Goal: Task Accomplishment & Management: Use online tool/utility

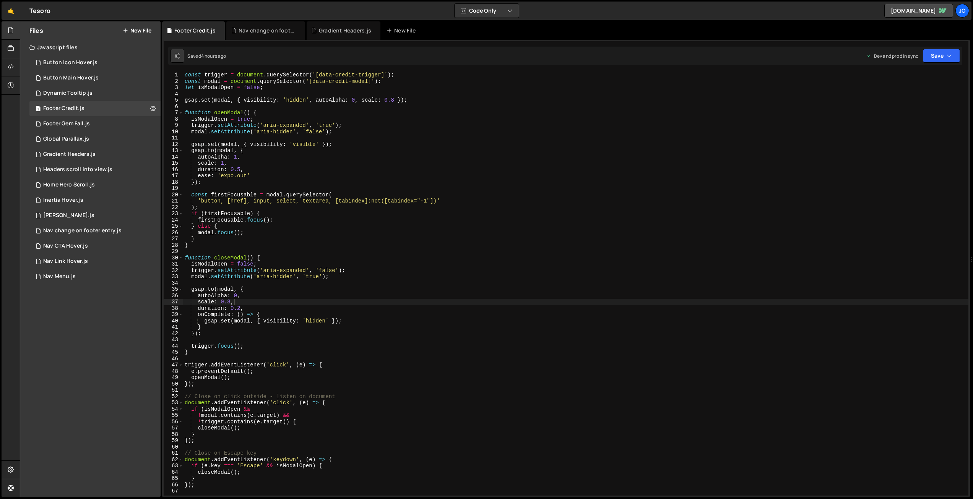
scroll to position [0, 3]
click at [217, 30] on icon at bounding box center [218, 31] width 5 height 8
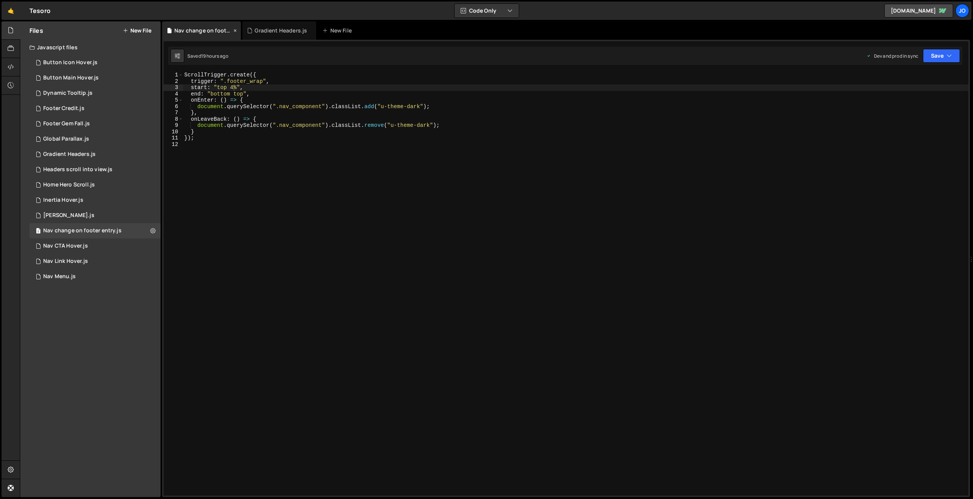
click at [233, 30] on icon at bounding box center [234, 31] width 5 height 8
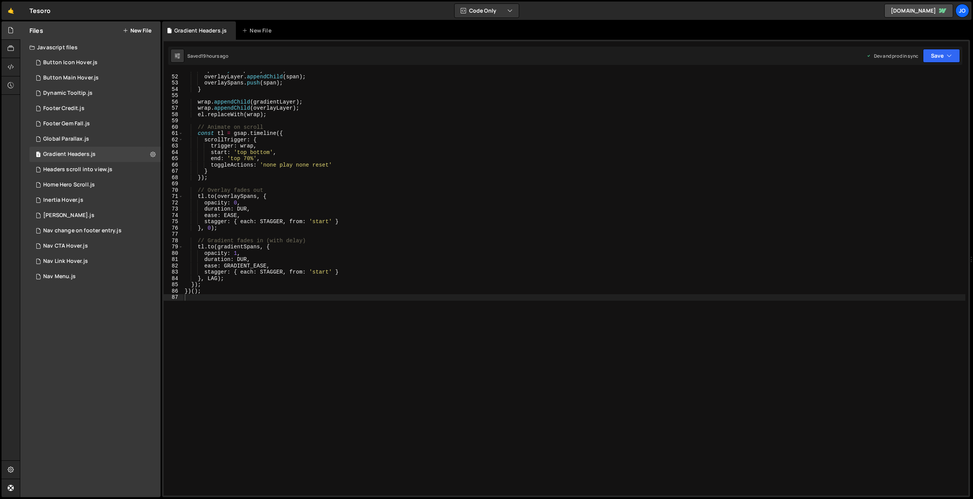
click at [257, 125] on div "span . style . opacity = '1' ; // Start visible overlayLayer . appendChild ( sp…" at bounding box center [644, 285] width 923 height 437
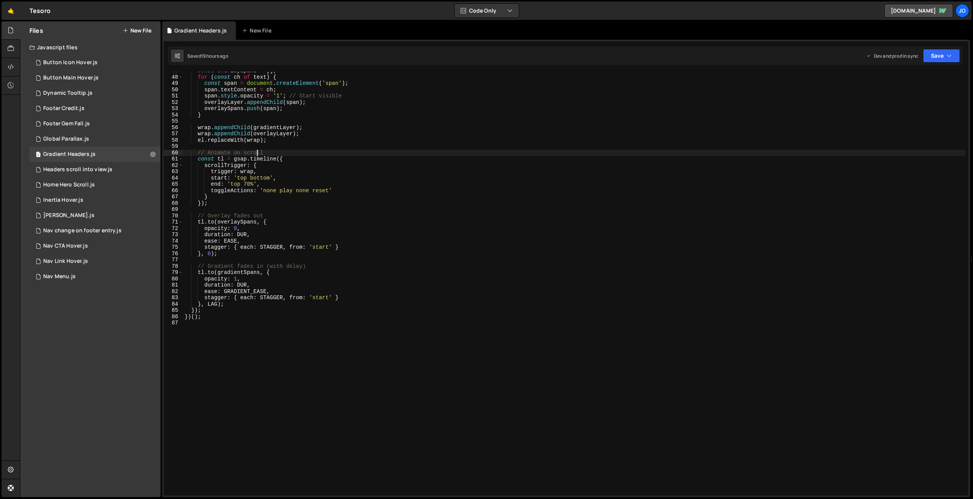
scroll to position [0, 0]
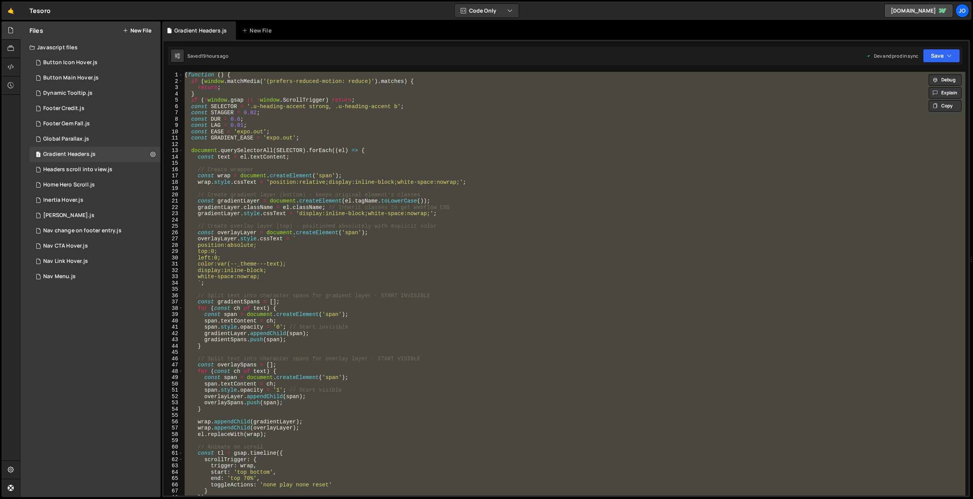
click at [276, 135] on div "( function ( ) { if ( window . matchMedia ( '(prefers-reduced-motion: reduce)' …" at bounding box center [574, 284] width 782 height 424
paste textarea
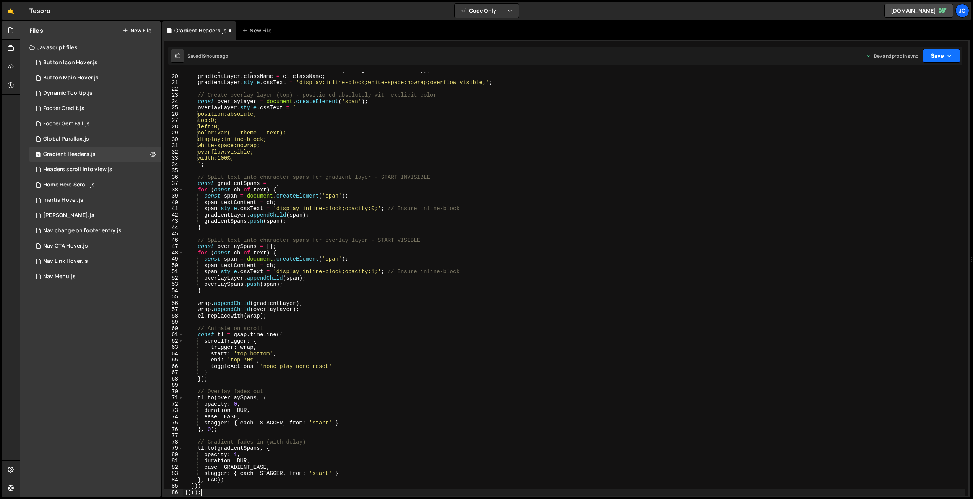
click at [941, 57] on button "Save" at bounding box center [941, 56] width 37 height 14
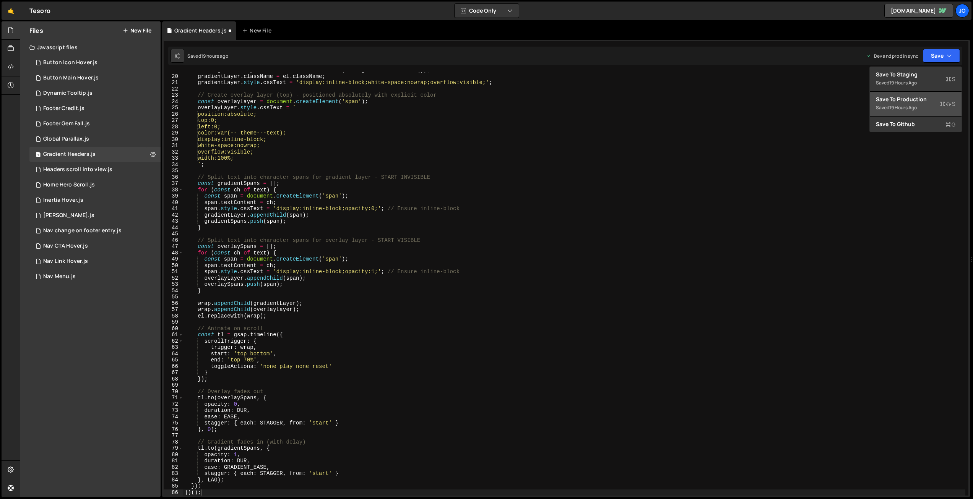
click at [923, 99] on div "Save to Production S" at bounding box center [916, 100] width 80 height 8
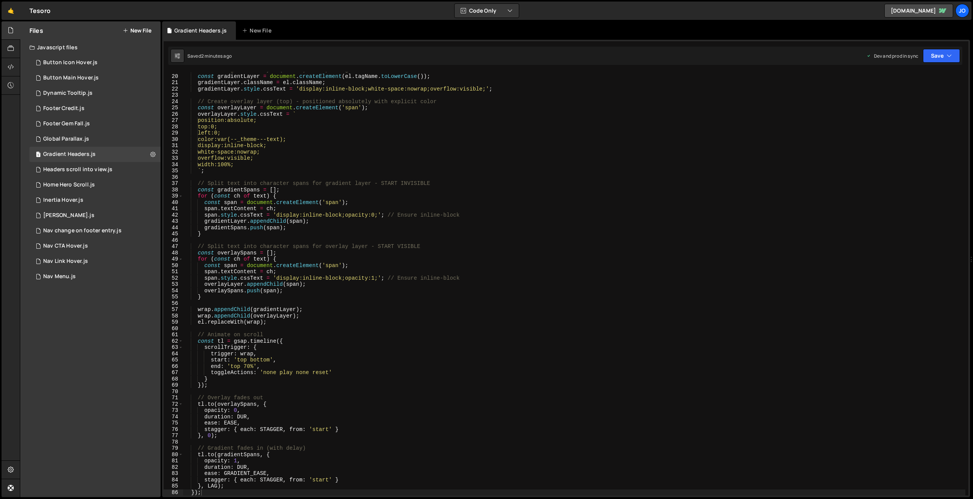
click at [390, 244] on div "// Create gradient layer (bottom) - keeps original element's classes const grad…" at bounding box center [574, 285] width 782 height 437
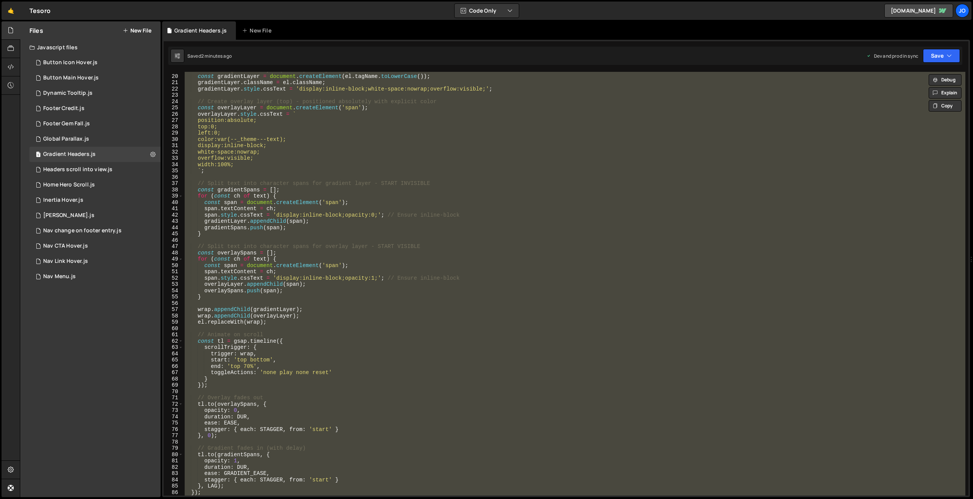
paste textarea
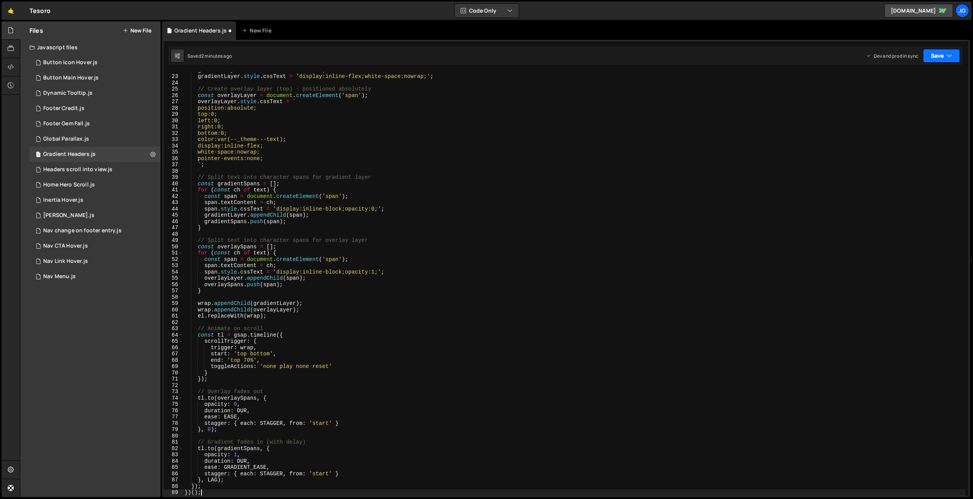
drag, startPoint x: 936, startPoint y: 58, endPoint x: 933, endPoint y: 64, distance: 7.0
click at [936, 58] on button "Save" at bounding box center [941, 56] width 37 height 14
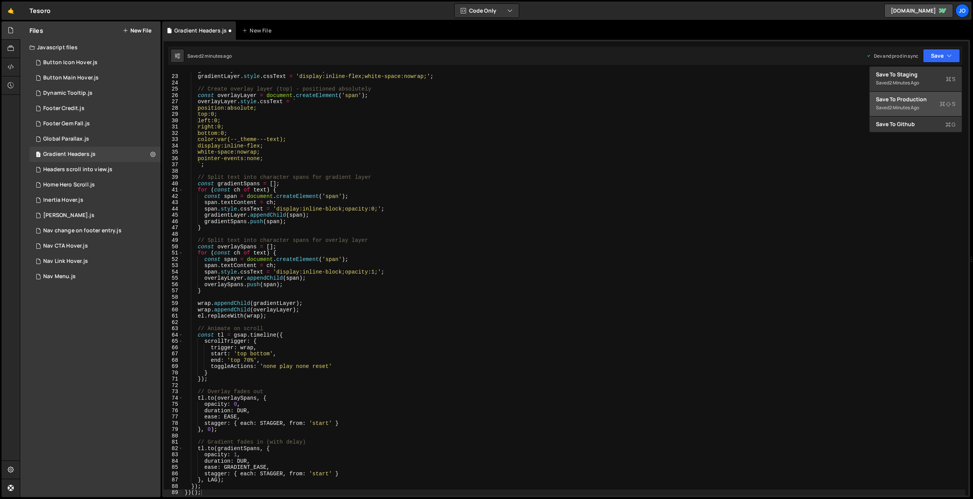
click at [922, 96] on div "Save to Production S" at bounding box center [916, 100] width 80 height 8
click at [432, 237] on div "gradientLayer . className = el . className ; gradientLayer . style . cssText = …" at bounding box center [574, 285] width 782 height 437
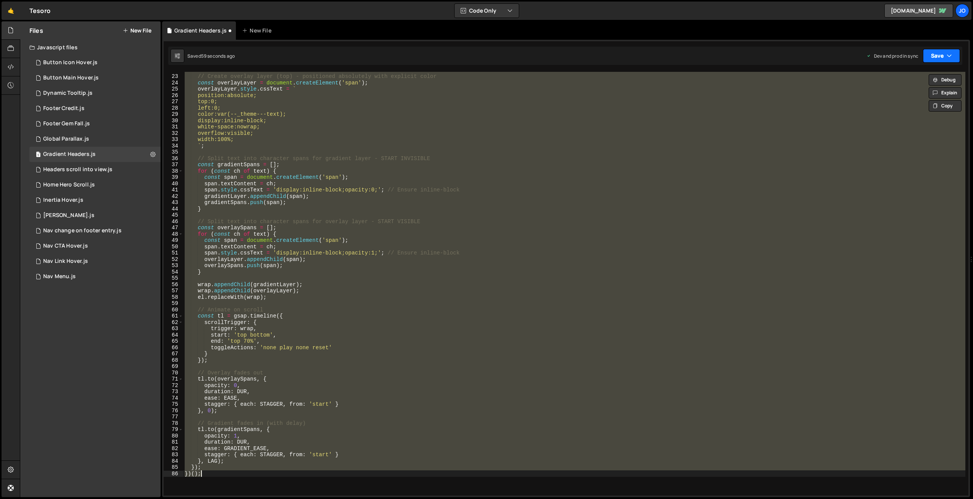
click at [925, 52] on button "Save" at bounding box center [941, 56] width 37 height 14
click at [919, 98] on div "Save to Production S" at bounding box center [916, 100] width 80 height 8
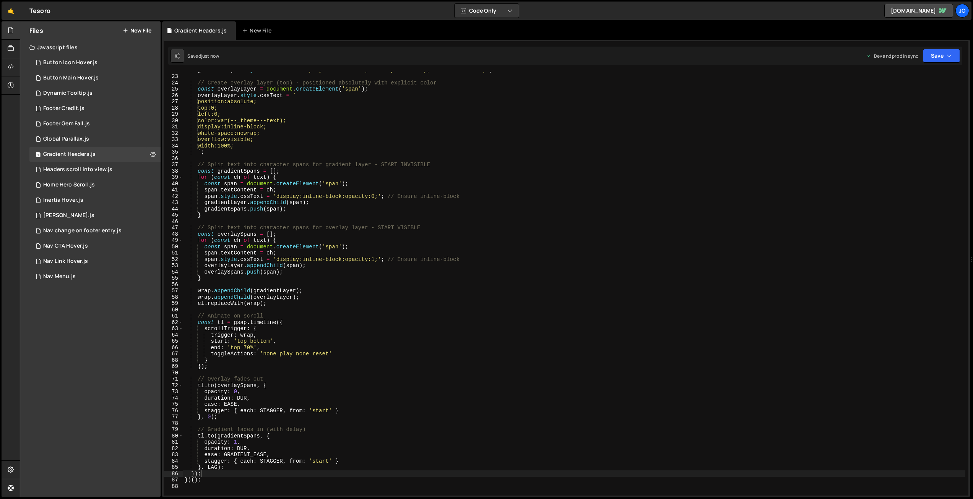
click at [416, 249] on div "gradientLayer . style . cssText = 'display:inline-block;white-space:nowrap;over…" at bounding box center [574, 285] width 782 height 437
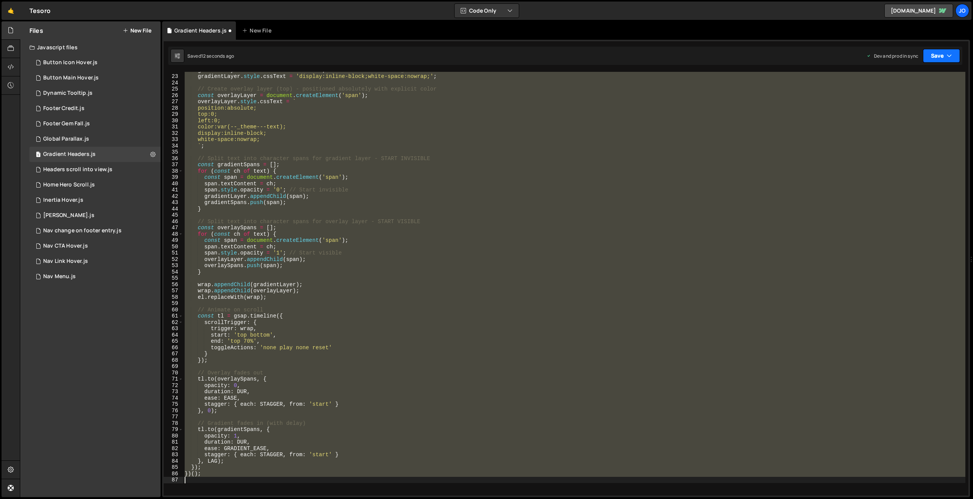
click at [935, 58] on button "Save" at bounding box center [941, 56] width 37 height 14
click at [915, 99] on div "Save to Production S" at bounding box center [916, 100] width 80 height 8
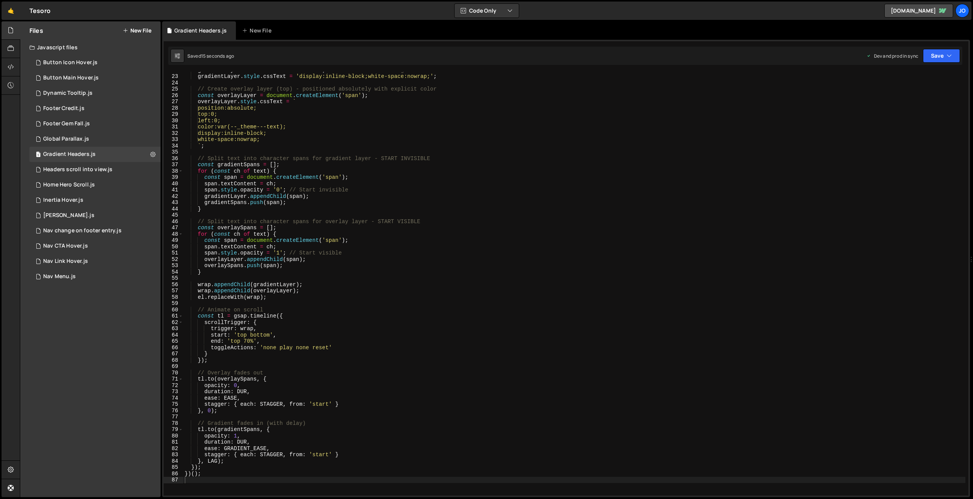
type textarea "white-space:nowrap;"
click at [268, 140] on div "gradientLayer . className = el . className ; // Inherit classes to get Webflow …" at bounding box center [574, 285] width 782 height 437
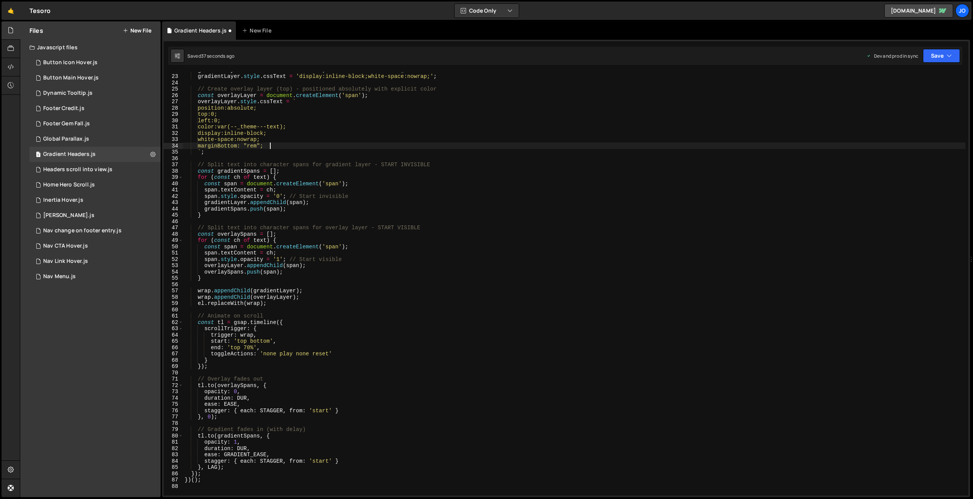
scroll to position [0, 5]
click at [253, 147] on div "gradientLayer . className = el . className ; // Inherit classes to get Webflow …" at bounding box center [574, 285] width 782 height 437
click at [270, 144] on div "gradientLayer . className = el . className ; // Inherit classes to get Webflow …" at bounding box center [574, 285] width 782 height 437
click at [254, 145] on div "gradientLayer . className = el . className ; // Inherit classes to get Webflow …" at bounding box center [574, 285] width 782 height 437
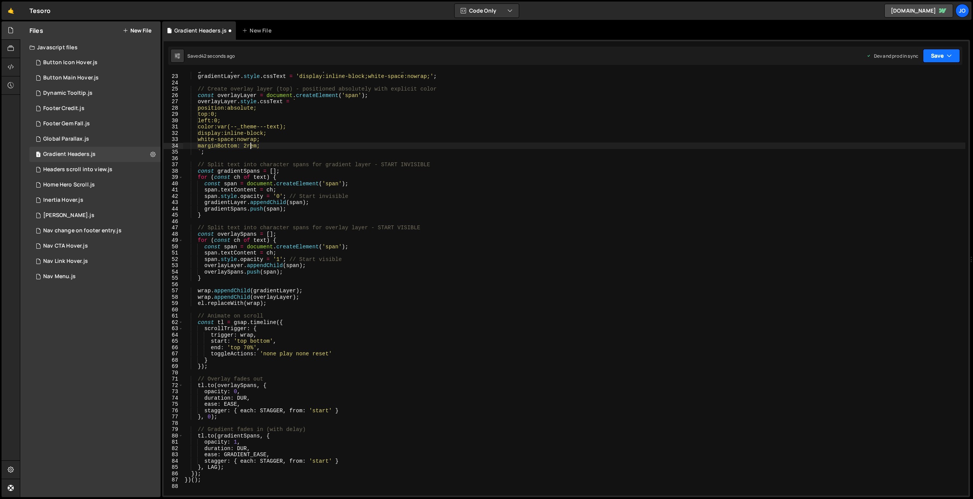
click at [939, 57] on button "Save" at bounding box center [941, 56] width 37 height 14
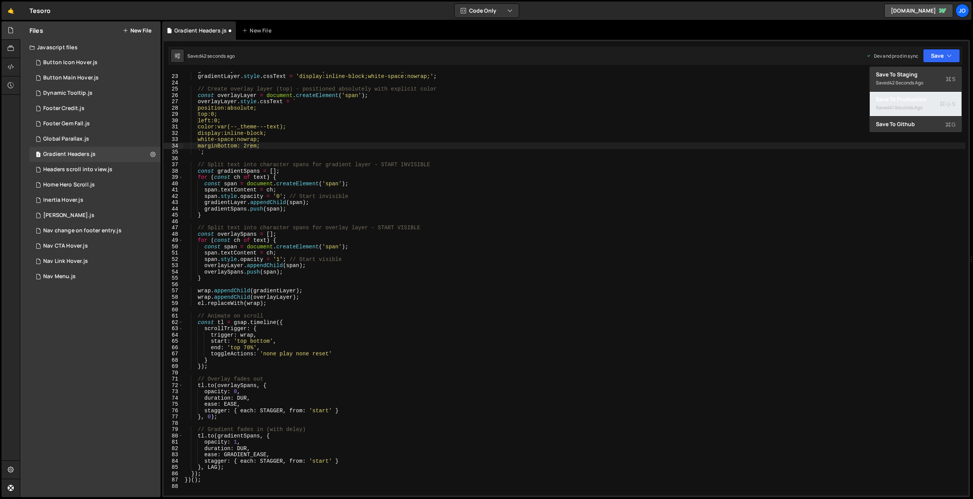
click at [905, 105] on div "41 seconds ago" at bounding box center [905, 107] width 33 height 7
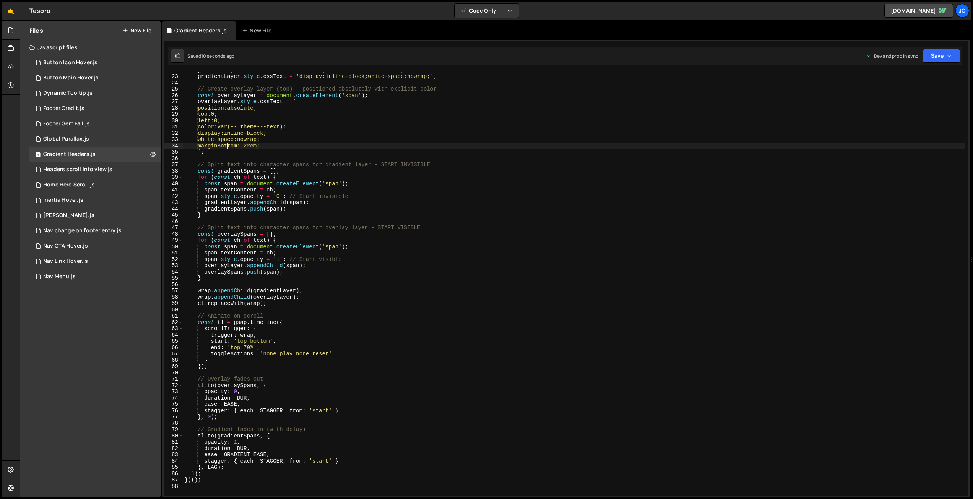
drag, startPoint x: 227, startPoint y: 145, endPoint x: 231, endPoint y: 154, distance: 10.8
click at [227, 145] on div "gradientLayer . className = el . className ; // Inherit classes to get Webflow …" at bounding box center [574, 285] width 782 height 437
type textarea "margin-bottom: 2rem;"
drag, startPoint x: 919, startPoint y: 60, endPoint x: 928, endPoint y: 61, distance: 8.9
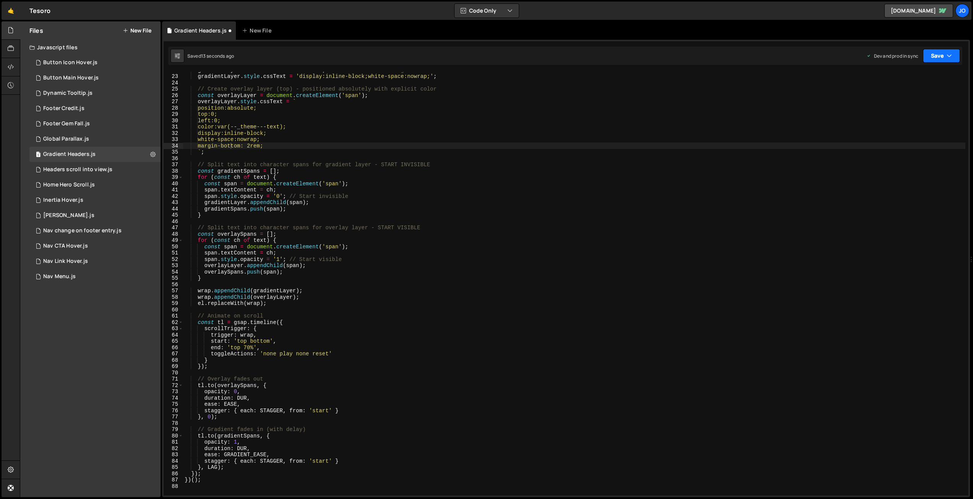
click at [920, 60] on div "Dev and prod in sync Upgrade to Edit Save Save to Staging S Saved 13 seconds ag…" at bounding box center [913, 56] width 94 height 14
drag, startPoint x: 931, startPoint y: 52, endPoint x: 926, endPoint y: 76, distance: 24.5
click at [931, 52] on button "Save" at bounding box center [941, 56] width 37 height 14
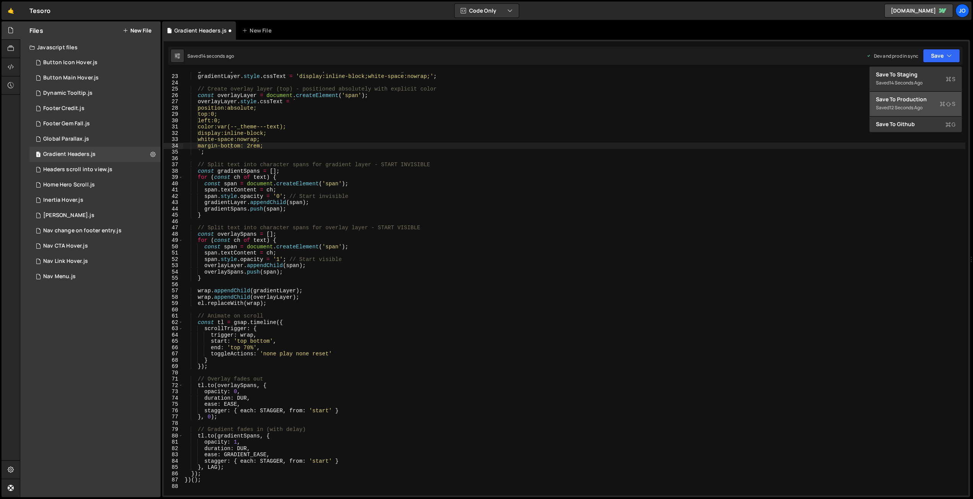
click at [910, 101] on div "Save to Production S" at bounding box center [916, 100] width 80 height 8
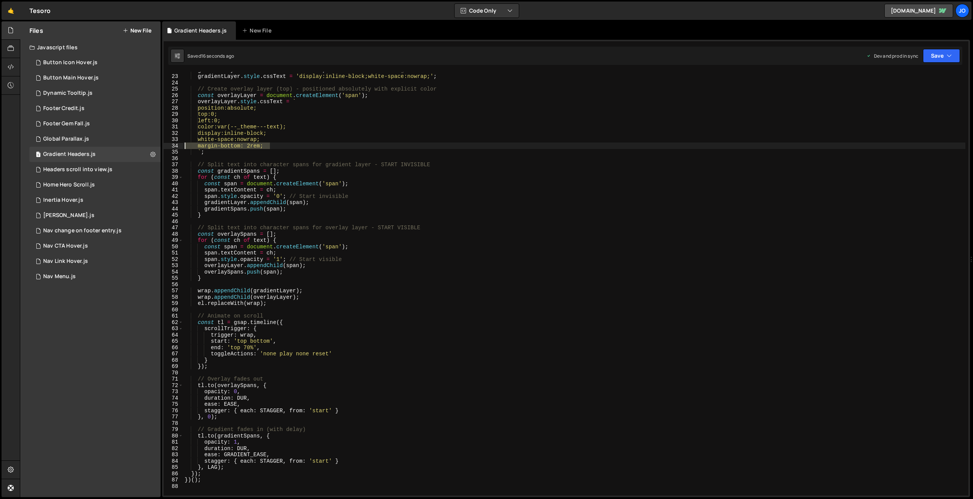
drag, startPoint x: 265, startPoint y: 145, endPoint x: 168, endPoint y: 144, distance: 97.1
click at [167, 144] on div "margin-bottom: 2rem; 22 23 24 25 26 27 28 29 30 31 32 33 34 35 36 37 38 39 40 4…" at bounding box center [566, 284] width 805 height 424
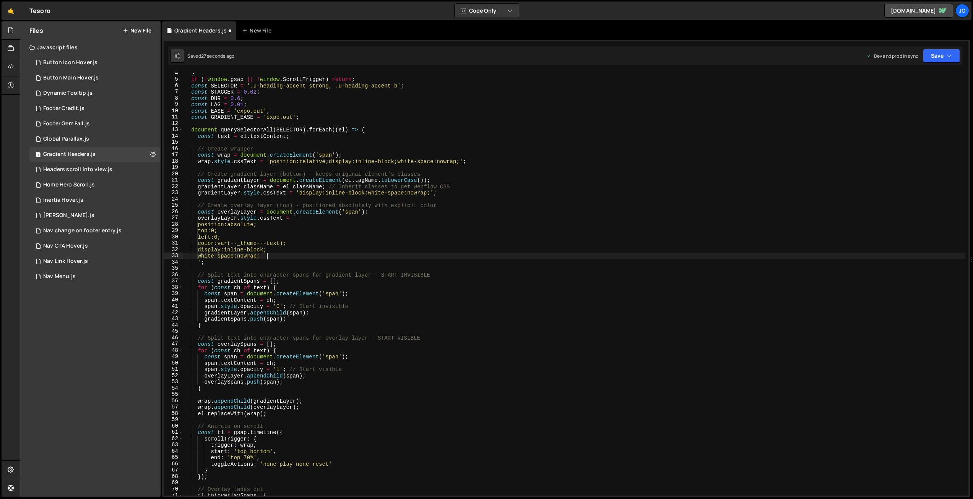
scroll to position [0, 0]
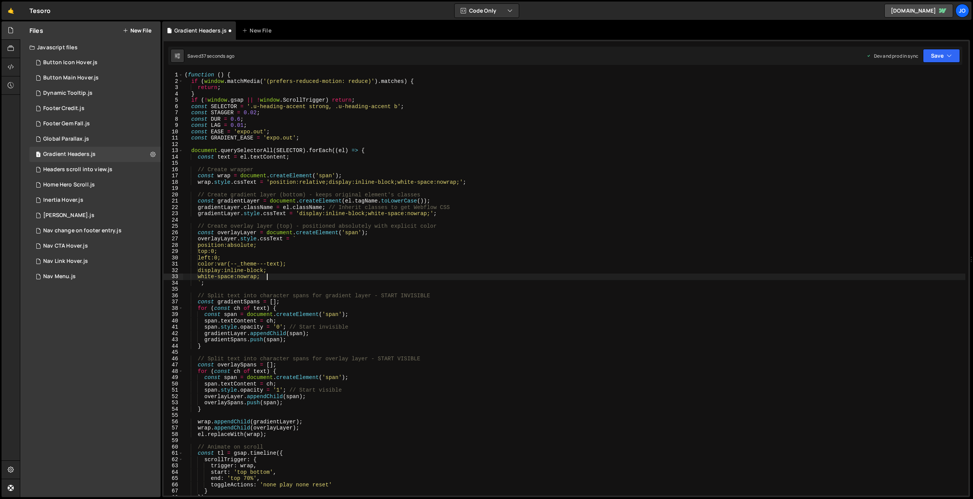
click at [294, 116] on div "( function ( ) { if ( window . matchMedia ( '(prefers-reduced-motion: reduce)' …" at bounding box center [574, 290] width 782 height 437
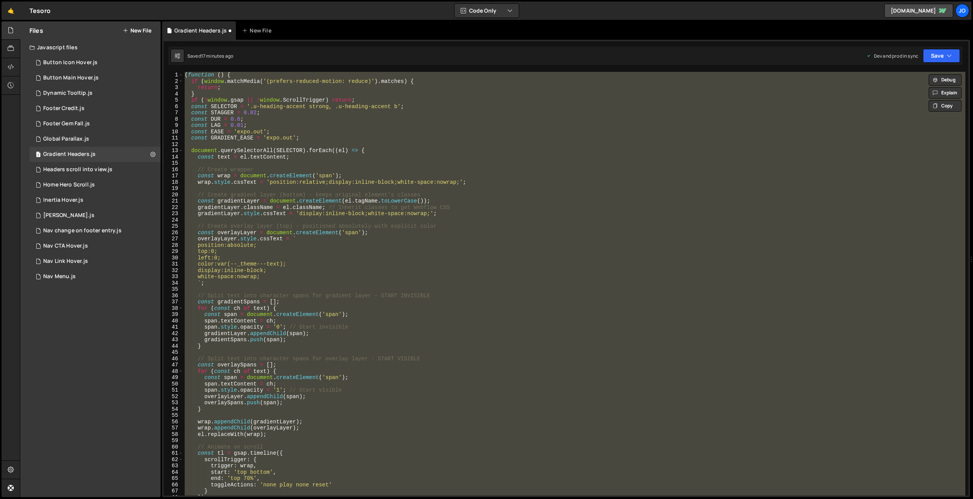
click at [319, 131] on div "( function ( ) { if ( window . matchMedia ( '(prefers-reduced-motion: reduce)' …" at bounding box center [574, 284] width 782 height 424
paste textarea
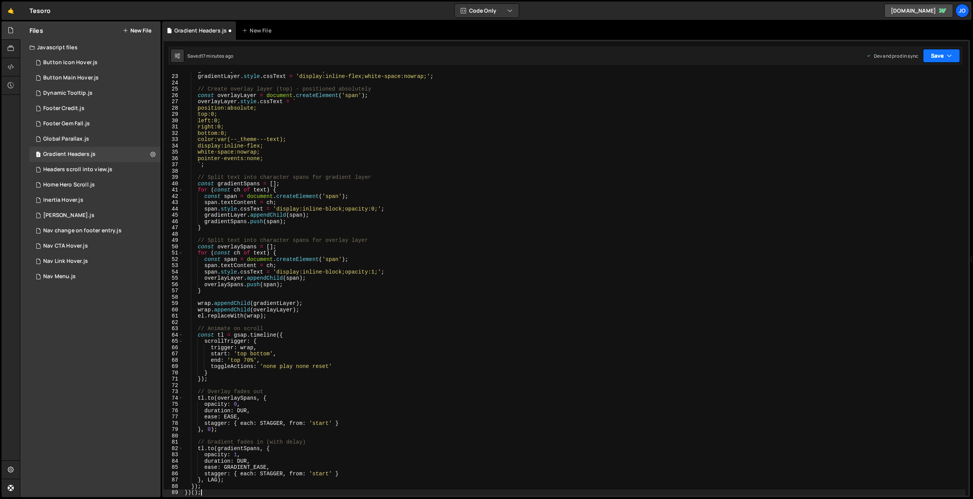
click at [937, 55] on button "Save" at bounding box center [941, 56] width 37 height 14
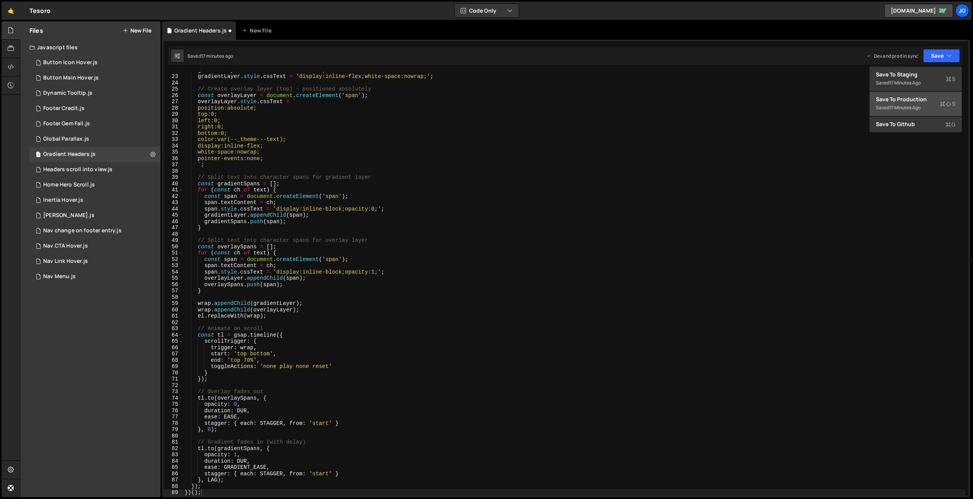
click at [914, 103] on div "Saved 17 minutes ago" at bounding box center [916, 107] width 80 height 9
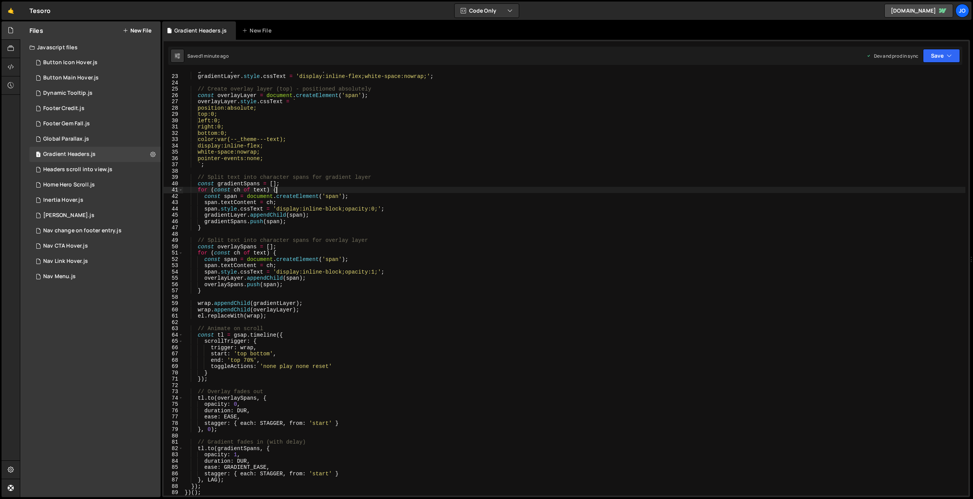
click at [324, 188] on div "gradientLayer . className = el . className ; gradientLayer . style . cssText = …" at bounding box center [574, 285] width 782 height 437
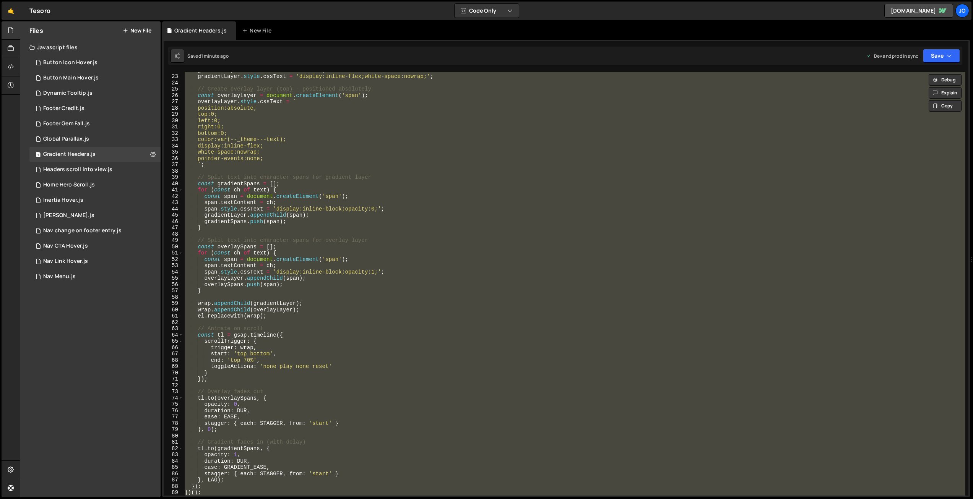
paste textarea
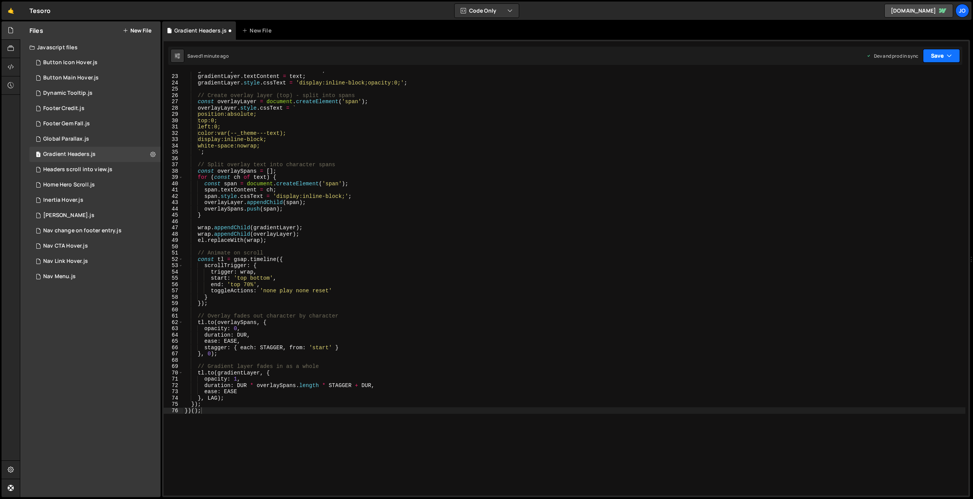
click at [955, 55] on button "Save" at bounding box center [941, 56] width 37 height 14
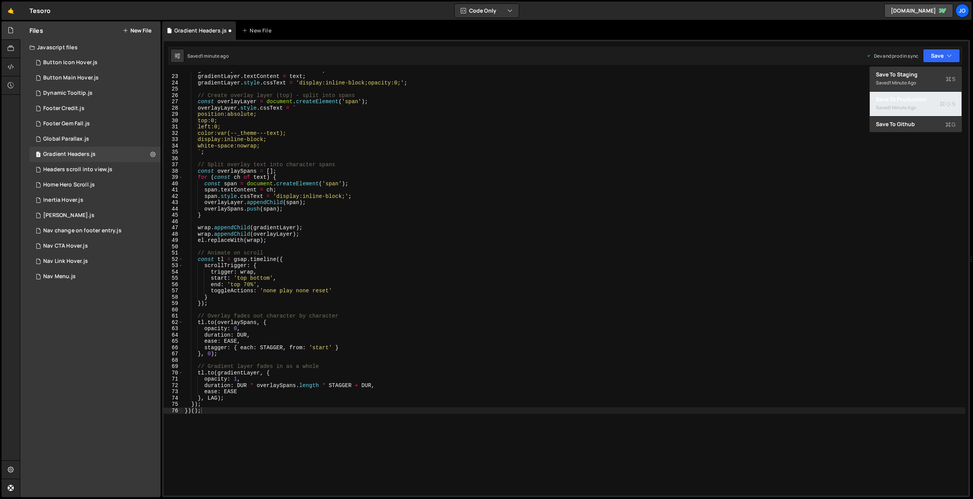
click at [927, 99] on div "Save to Production S" at bounding box center [916, 100] width 80 height 8
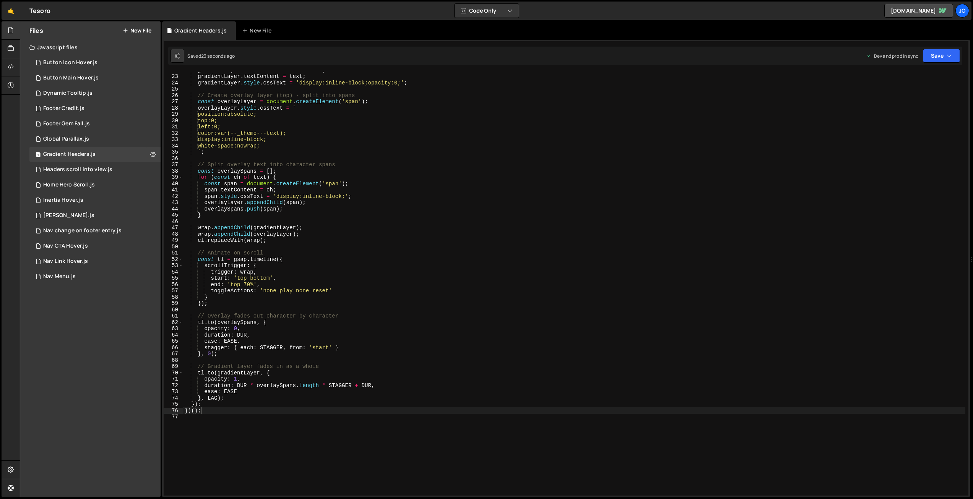
click at [379, 189] on div "gradientLayer . className = el . className ; gradientLayer . textContent = text…" at bounding box center [574, 285] width 782 height 437
type textarea "})();"
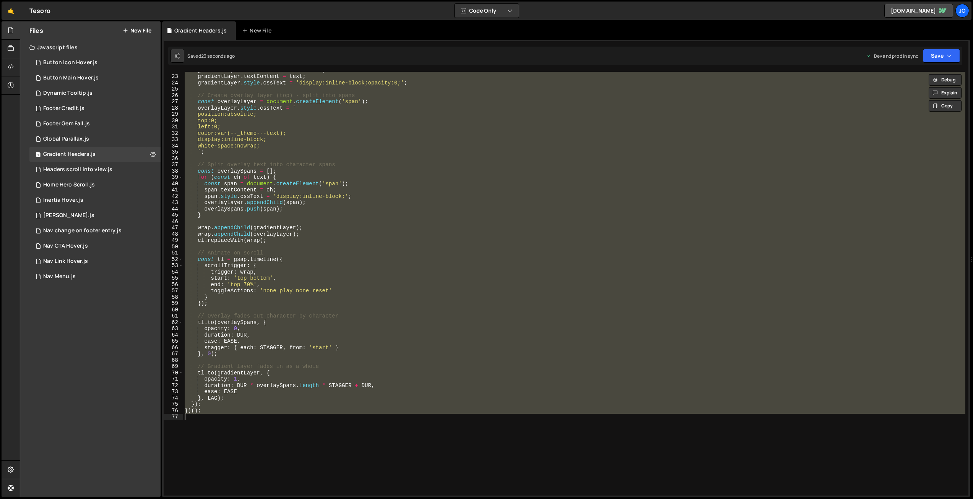
paste textarea
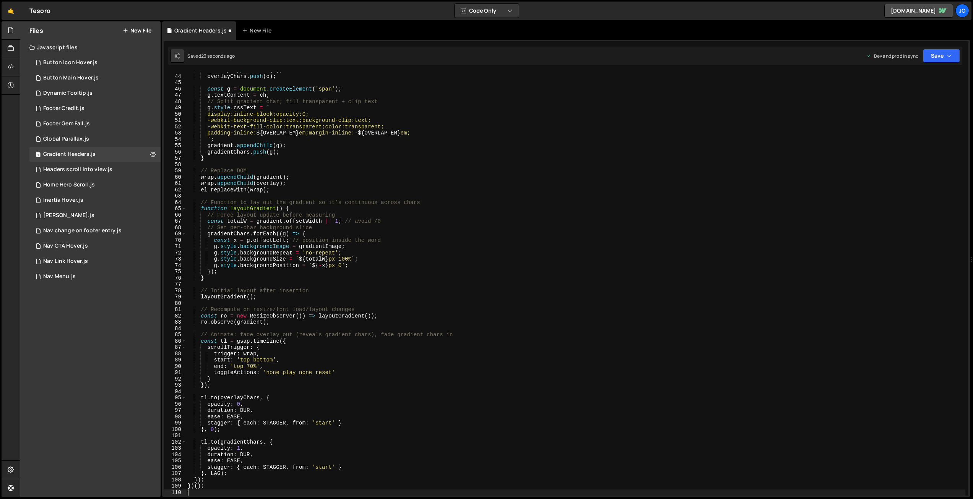
scroll to position [270, 0]
click at [934, 55] on button "Save" at bounding box center [941, 56] width 37 height 14
click at [926, 97] on div "Save to Production S" at bounding box center [916, 100] width 80 height 8
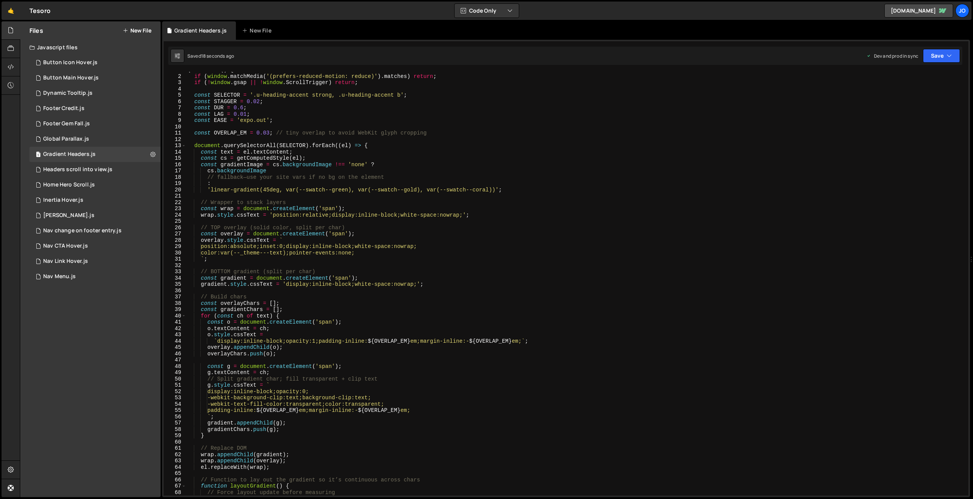
scroll to position [0, 0]
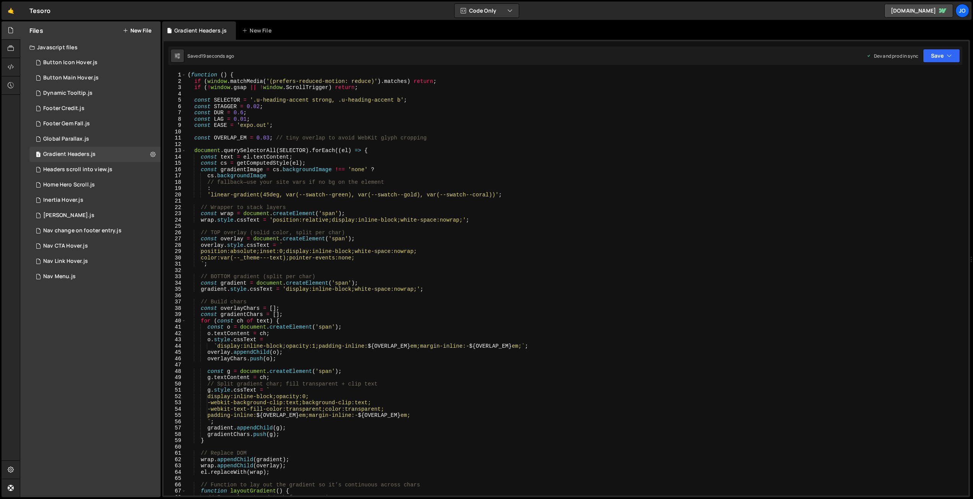
click at [300, 154] on div "( function ( ) { if ( window . matchMedia ( '(prefers-reduced-motion: reduce)' …" at bounding box center [575, 290] width 779 height 437
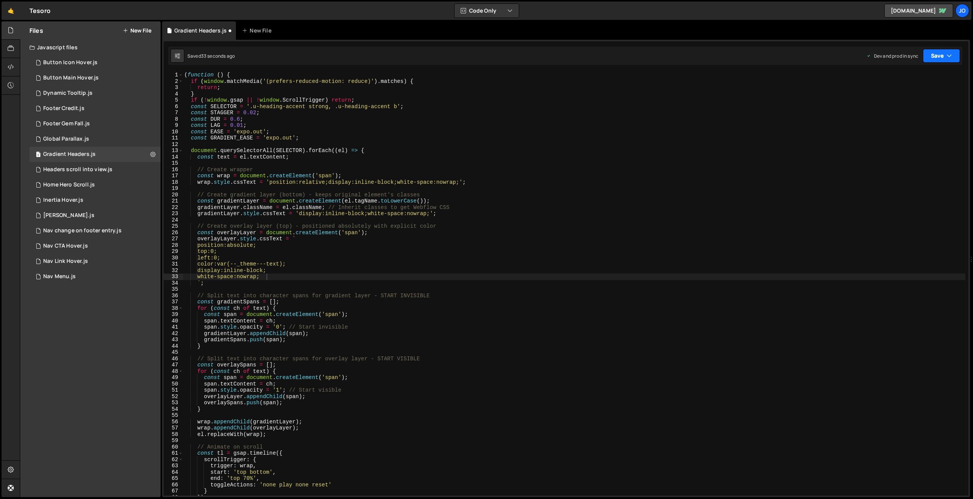
click at [931, 58] on button "Save" at bounding box center [941, 56] width 37 height 14
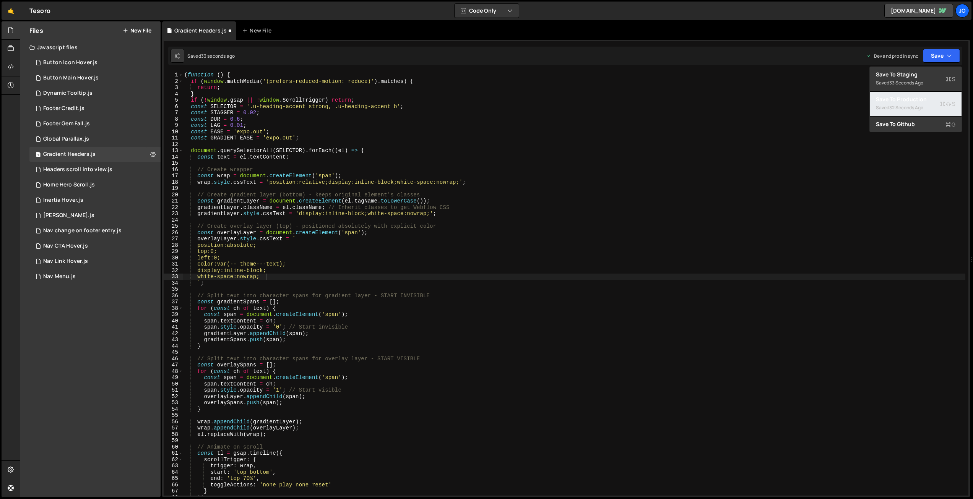
drag, startPoint x: 922, startPoint y: 96, endPoint x: 835, endPoint y: 77, distance: 89.5
click at [922, 96] on div "Save to Production S" at bounding box center [916, 100] width 80 height 8
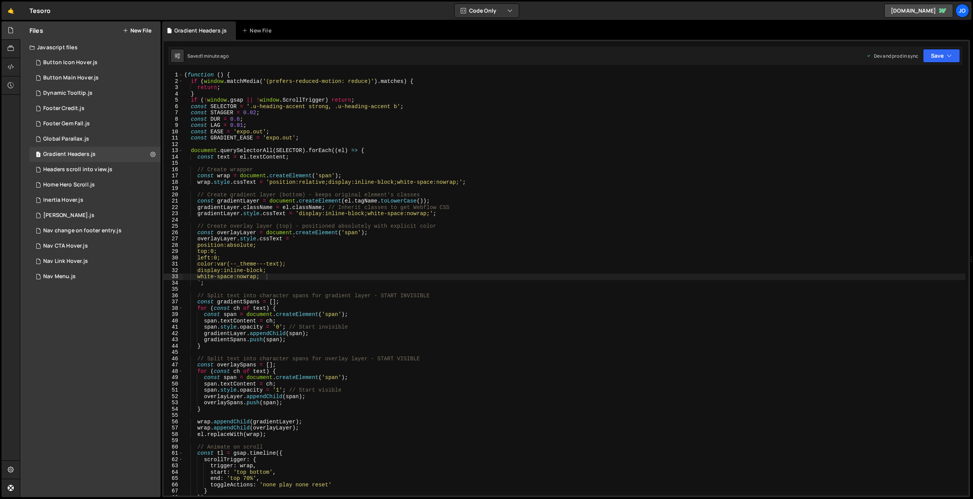
click at [413, 215] on div "( function ( ) { if ( window . matchMedia ( '(prefers-reduced-motion: reduce)' …" at bounding box center [574, 290] width 783 height 437
type textarea "})();"
